Goal: Information Seeking & Learning: Learn about a topic

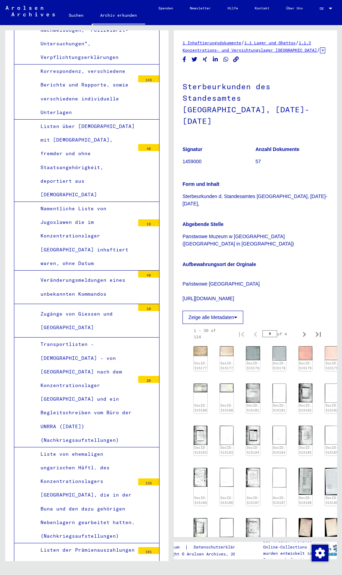
scroll to position [110, 0]
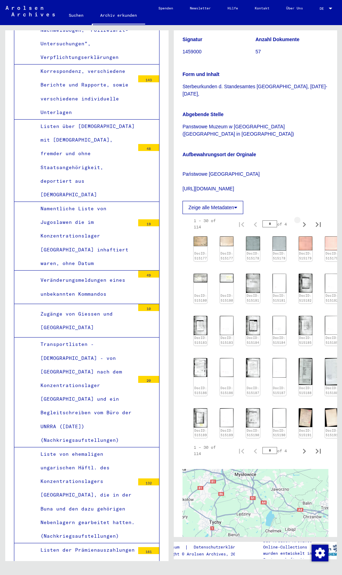
click at [306, 229] on icon "Next page" at bounding box center [304, 225] width 10 height 10
type input "*"
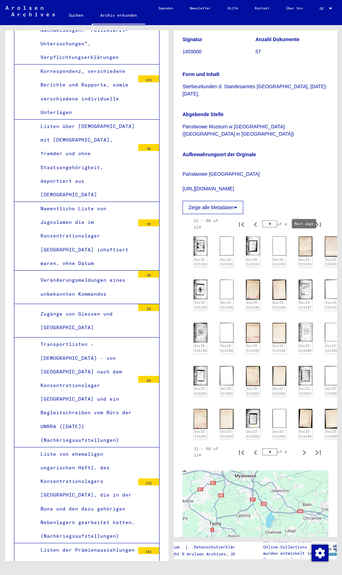
click at [308, 229] on icon "Next page" at bounding box center [304, 225] width 10 height 10
type input "*"
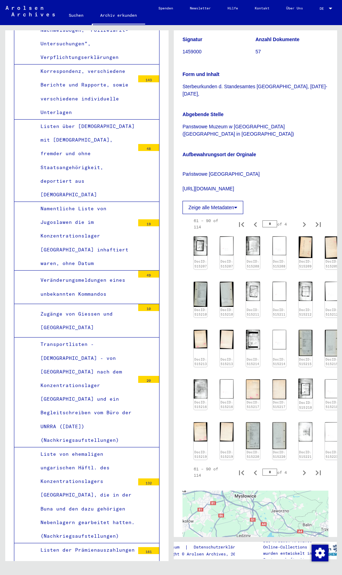
click at [303, 409] on link "DocID: 515218" at bounding box center [304, 404] width 13 height 9
click at [254, 449] on img at bounding box center [252, 436] width 14 height 28
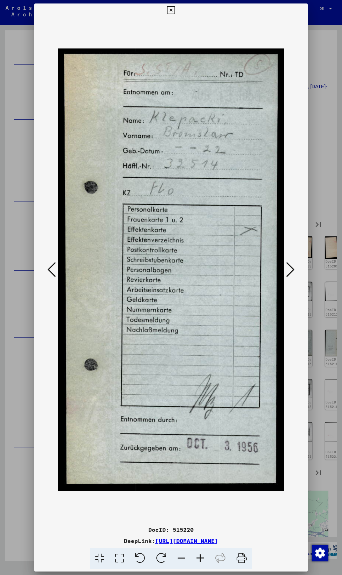
click at [317, 145] on div at bounding box center [171, 287] width 342 height 575
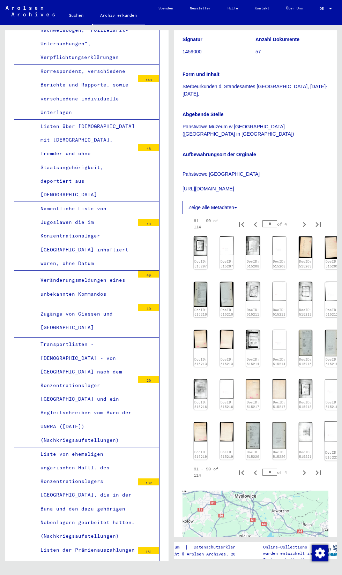
click at [326, 442] on img at bounding box center [331, 432] width 14 height 20
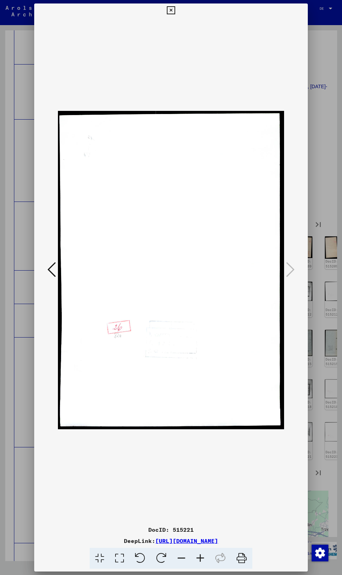
click at [328, 144] on div at bounding box center [171, 287] width 342 height 575
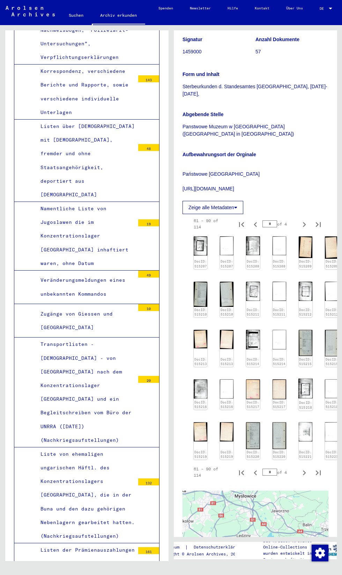
click at [301, 409] on link "DocID: 515218" at bounding box center [304, 404] width 13 height 9
click at [307, 478] on icon "Next page" at bounding box center [304, 473] width 10 height 10
type input "*"
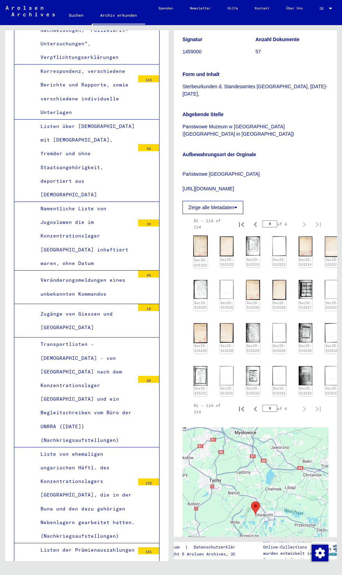
click at [203, 257] on img at bounding box center [200, 246] width 14 height 21
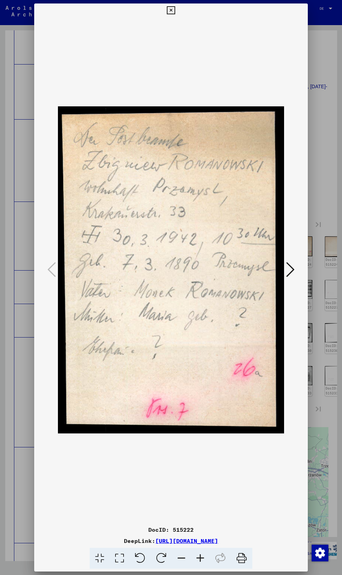
click at [286, 263] on icon at bounding box center [290, 269] width 8 height 17
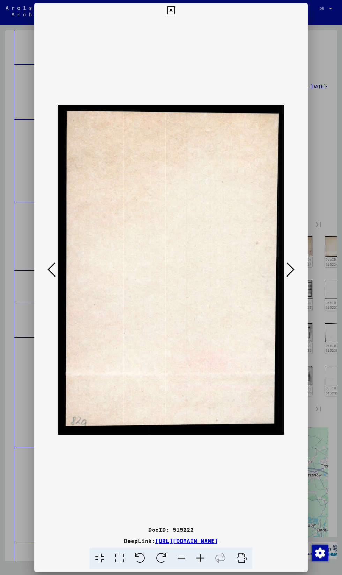
click at [288, 266] on icon at bounding box center [290, 269] width 8 height 17
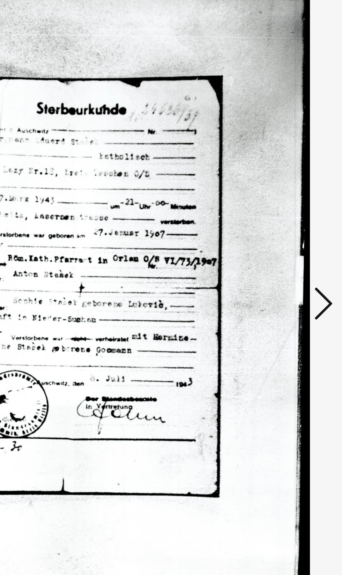
click at [289, 267] on icon at bounding box center [290, 269] width 8 height 17
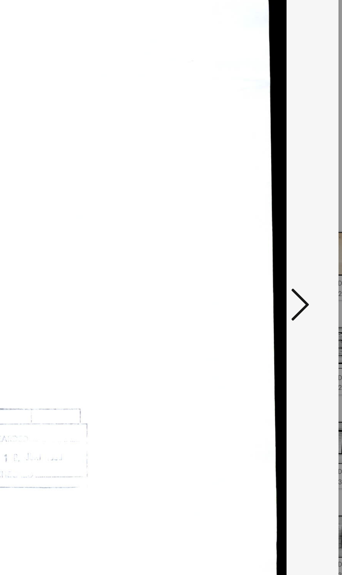
click at [291, 270] on icon at bounding box center [290, 269] width 8 height 17
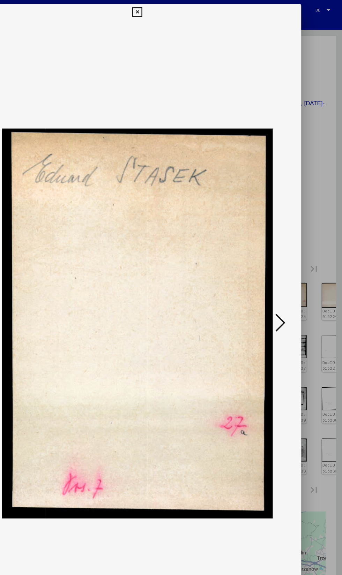
scroll to position [0, 0]
click at [291, 274] on icon at bounding box center [290, 269] width 8 height 17
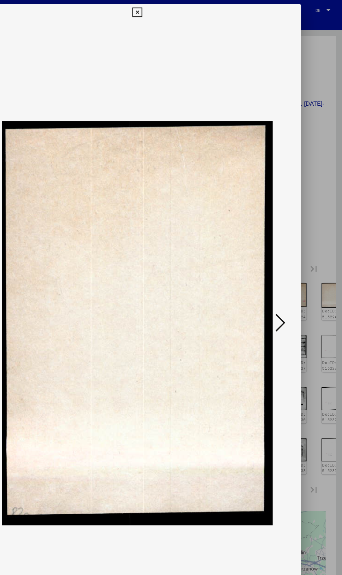
click at [292, 270] on icon at bounding box center [290, 269] width 8 height 17
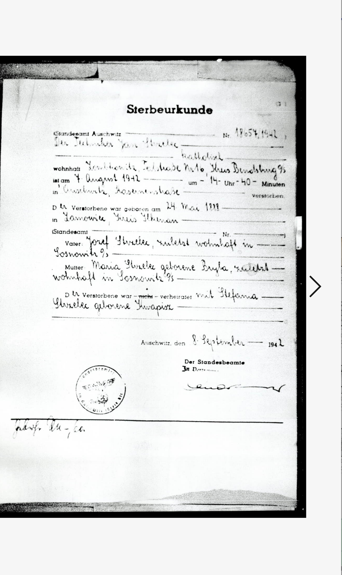
click at [290, 270] on icon at bounding box center [290, 269] width 8 height 17
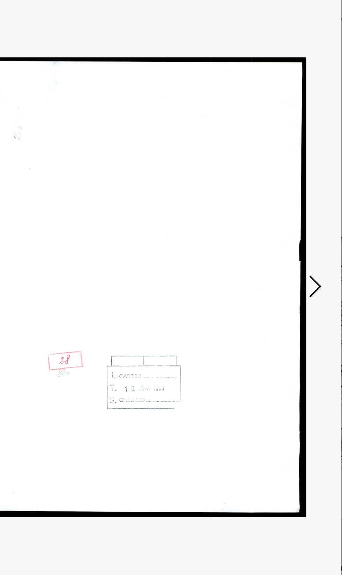
click at [290, 275] on icon at bounding box center [290, 269] width 8 height 17
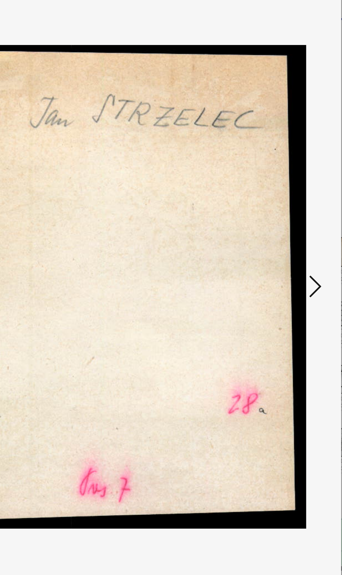
click at [288, 277] on icon at bounding box center [290, 269] width 8 height 17
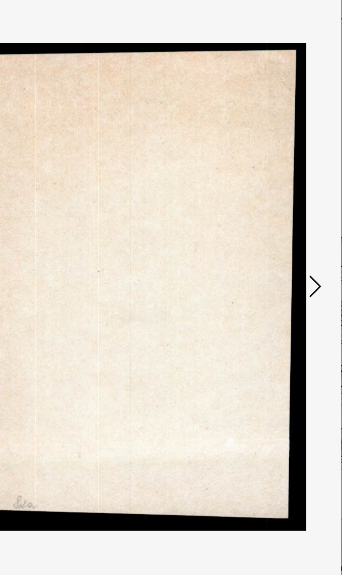
click at [293, 274] on icon at bounding box center [290, 269] width 8 height 17
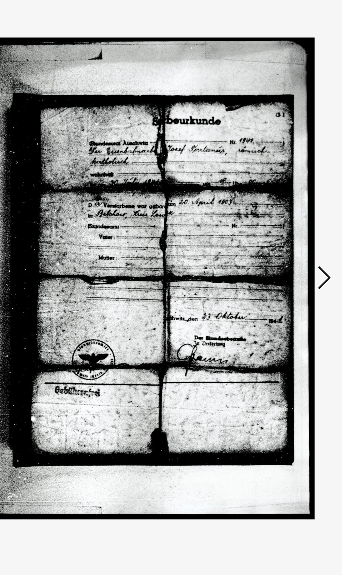
click at [283, 269] on img at bounding box center [171, 269] width 226 height 505
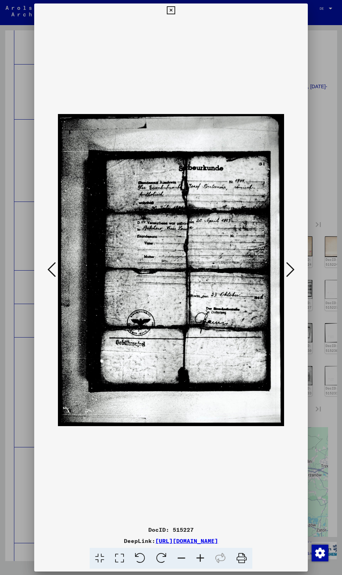
click at [298, 274] on div at bounding box center [170, 269] width 273 height 505
click at [292, 270] on icon at bounding box center [290, 269] width 8 height 17
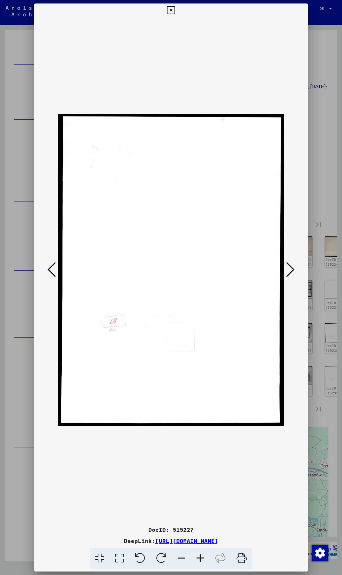
click at [289, 273] on icon at bounding box center [290, 269] width 8 height 17
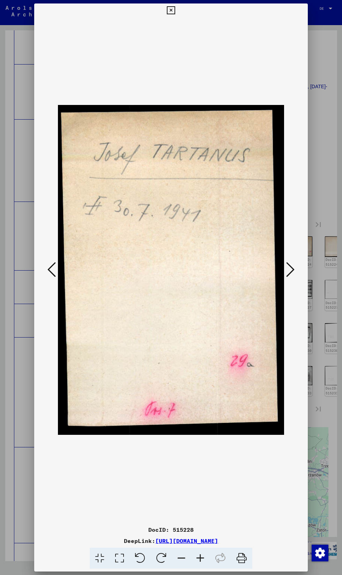
click at [291, 270] on icon at bounding box center [290, 269] width 8 height 17
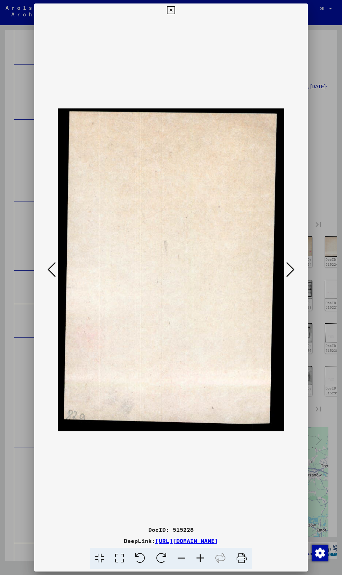
click at [294, 268] on icon at bounding box center [290, 269] width 8 height 17
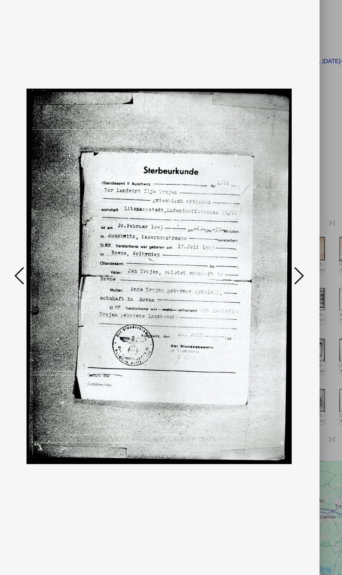
click at [292, 270] on icon at bounding box center [290, 269] width 8 height 17
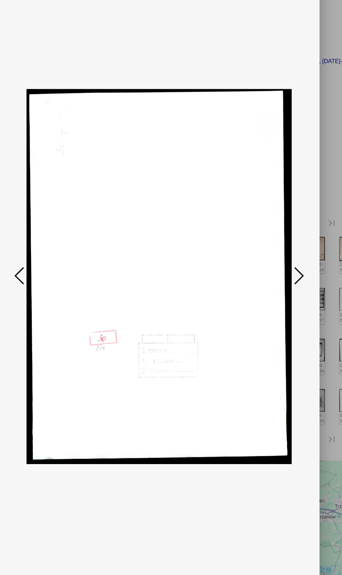
click at [292, 270] on icon at bounding box center [290, 269] width 8 height 17
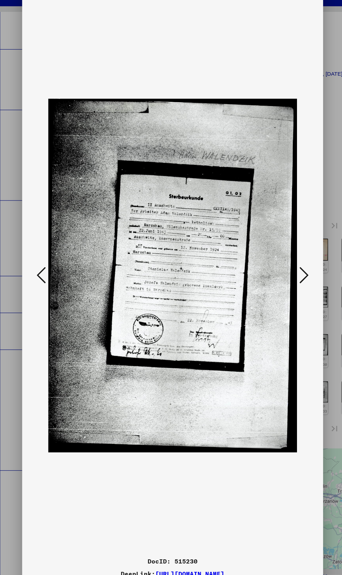
click at [292, 267] on icon at bounding box center [290, 269] width 8 height 17
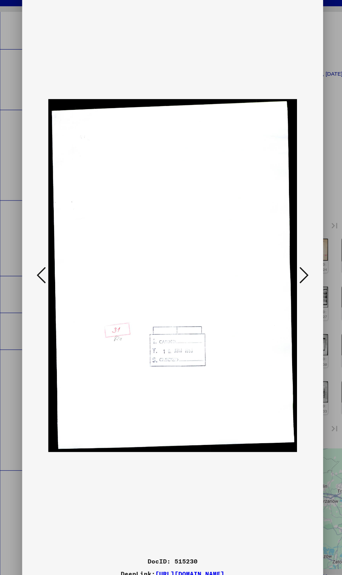
click at [290, 267] on icon at bounding box center [290, 269] width 8 height 17
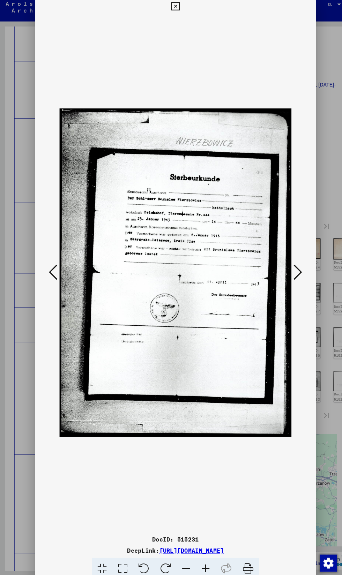
click at [293, 274] on icon at bounding box center [290, 269] width 8 height 17
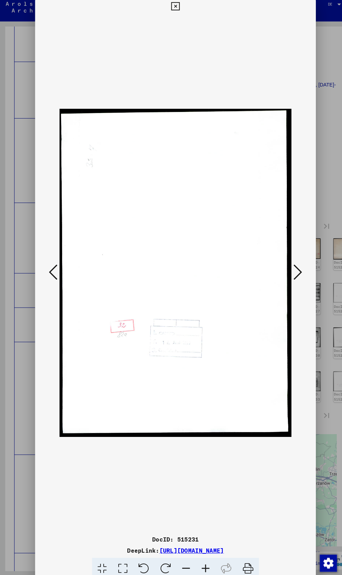
click at [293, 273] on icon at bounding box center [290, 269] width 8 height 17
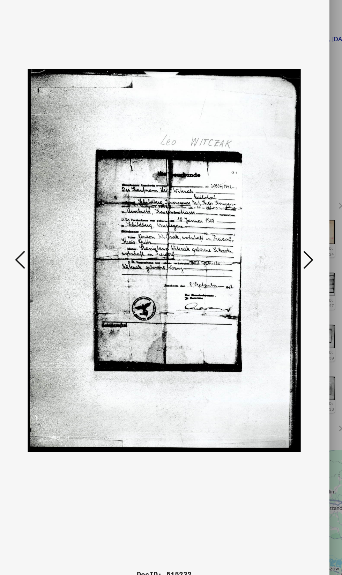
click at [292, 277] on icon at bounding box center [290, 269] width 8 height 17
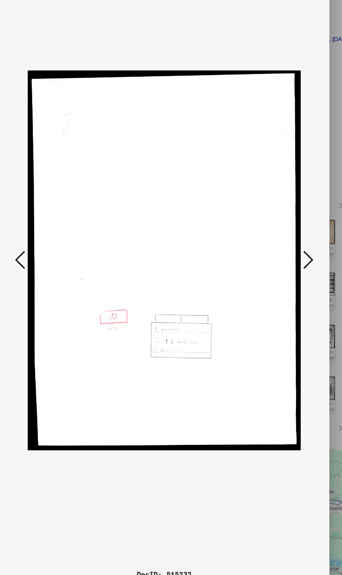
click at [290, 272] on icon at bounding box center [290, 269] width 8 height 17
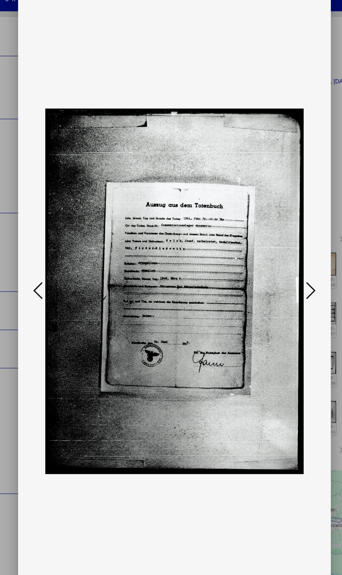
click at [293, 270] on icon at bounding box center [290, 269] width 8 height 17
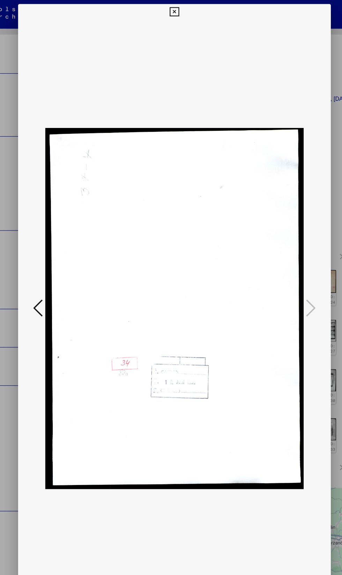
click at [172, 8] on icon at bounding box center [171, 10] width 8 height 8
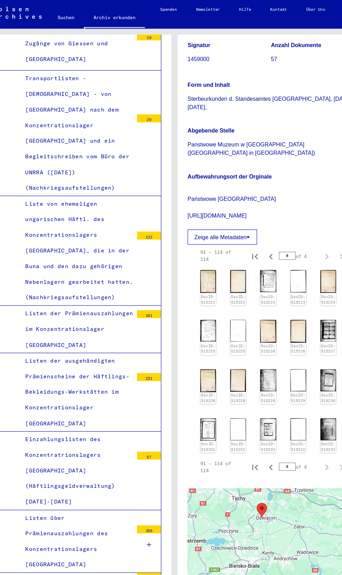
scroll to position [3385, 0]
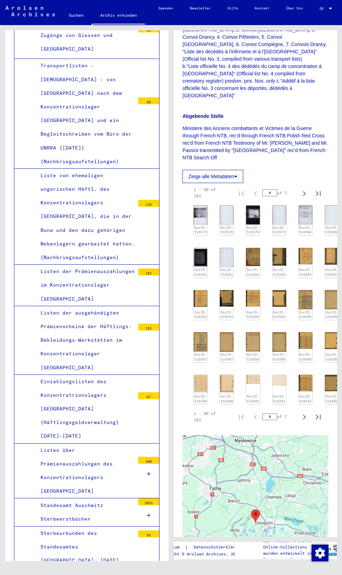
scroll to position [159, 0]
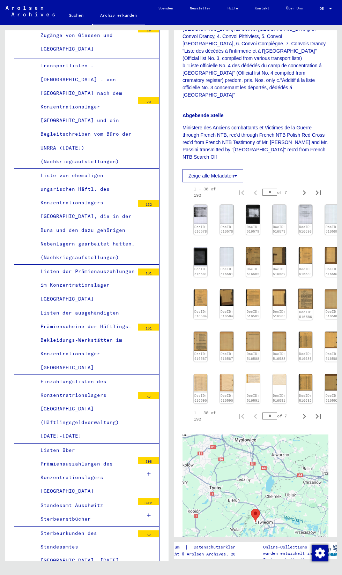
click at [305, 309] on img at bounding box center [305, 299] width 14 height 20
